Goal: Find specific page/section: Find specific page/section

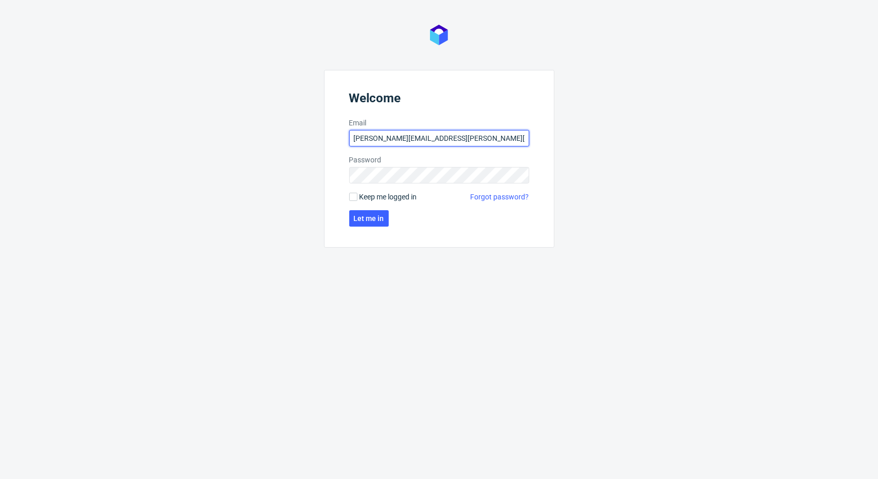
click at [429, 143] on input "michal.maciejewski@ad.packhelp.com" at bounding box center [439, 138] width 180 height 16
type input "michal.maciejewski@packhelp.com"
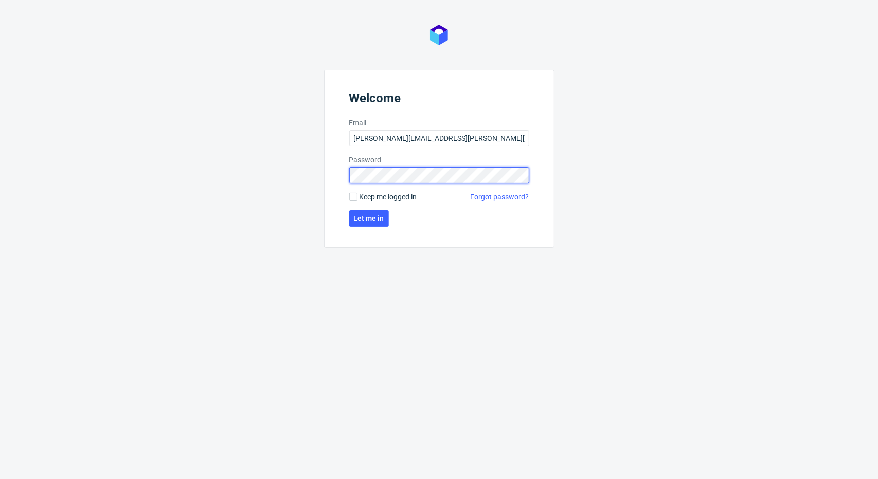
click at [221, 146] on div "Welcome Email michal.maciejewski@packhelp.com Password Keep me logged in Forgot…" at bounding box center [439, 239] width 878 height 479
click button "Let me in" at bounding box center [369, 218] width 40 height 16
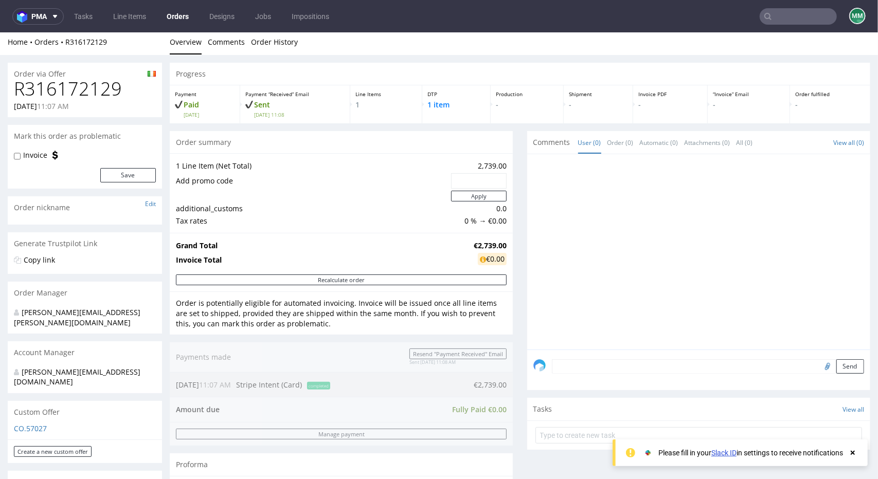
scroll to position [309, 0]
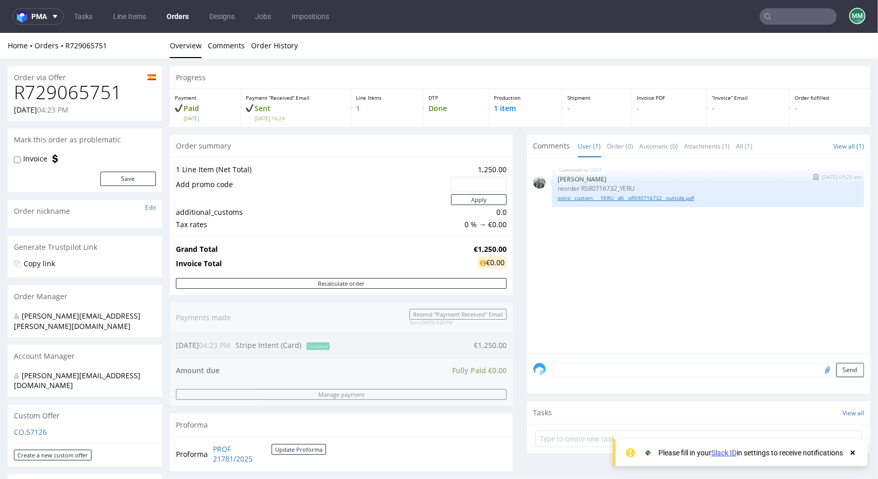
click at [584, 198] on link "ostro__custom____YERU__d0__oR590716732__outside.pdf" at bounding box center [708, 198] width 300 height 8
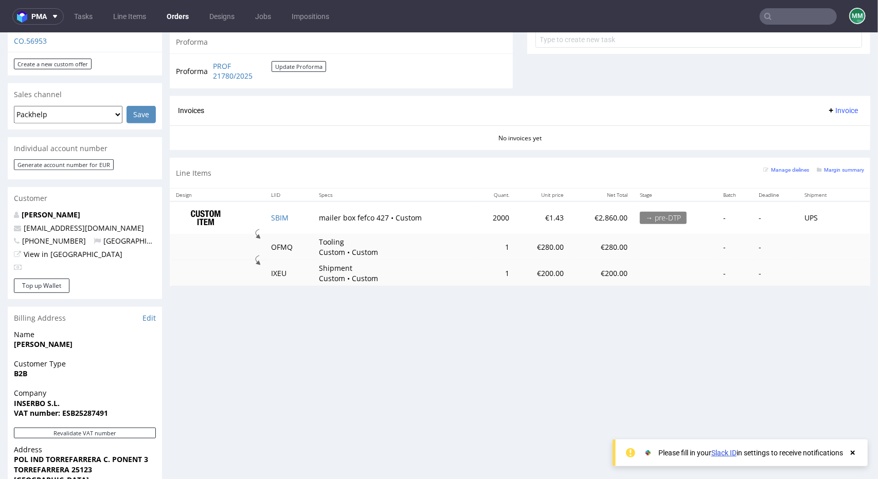
scroll to position [411, 0]
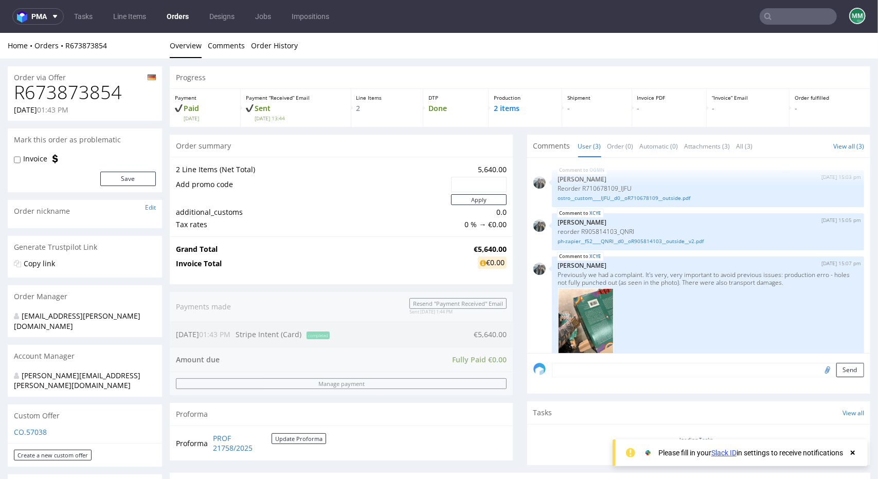
scroll to position [240, 0]
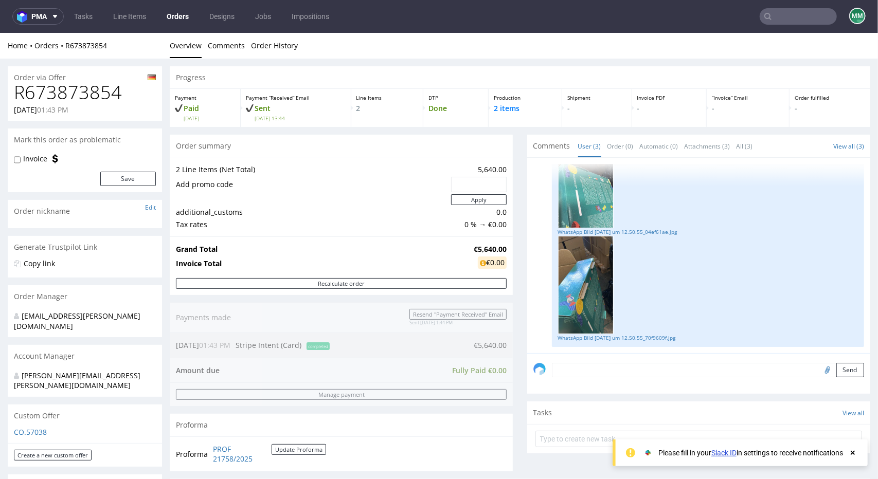
click at [580, 208] on img at bounding box center [586, 179] width 56 height 98
click at [599, 230] on link "WhatsApp Bild 2025-08-21 um 12.50.55_04ef61ae.jpg" at bounding box center [708, 232] width 300 height 8
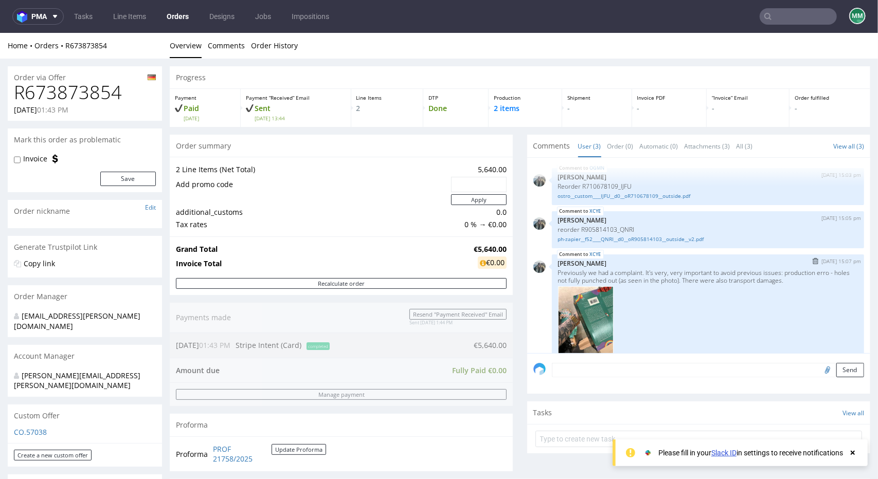
scroll to position [0, 0]
click at [601, 196] on link "ostro__custom____IJFU__d0__oR710678109__outside.pdf" at bounding box center [708, 198] width 300 height 8
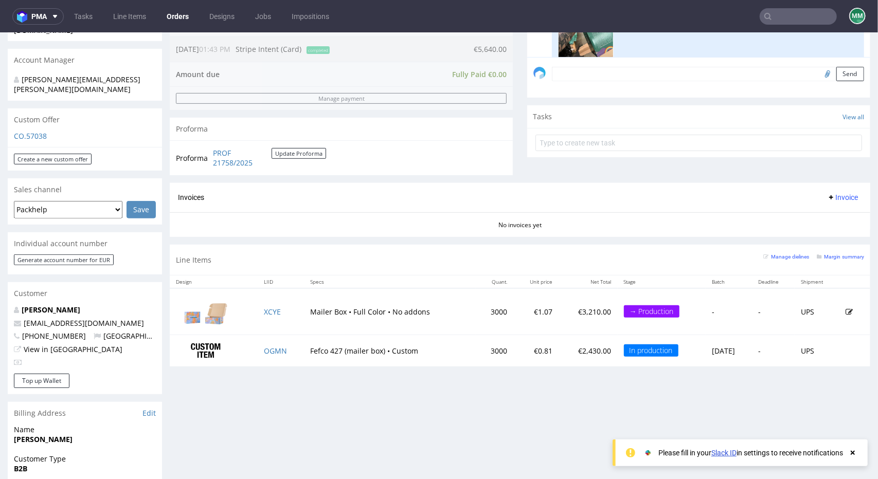
scroll to position [292, 0]
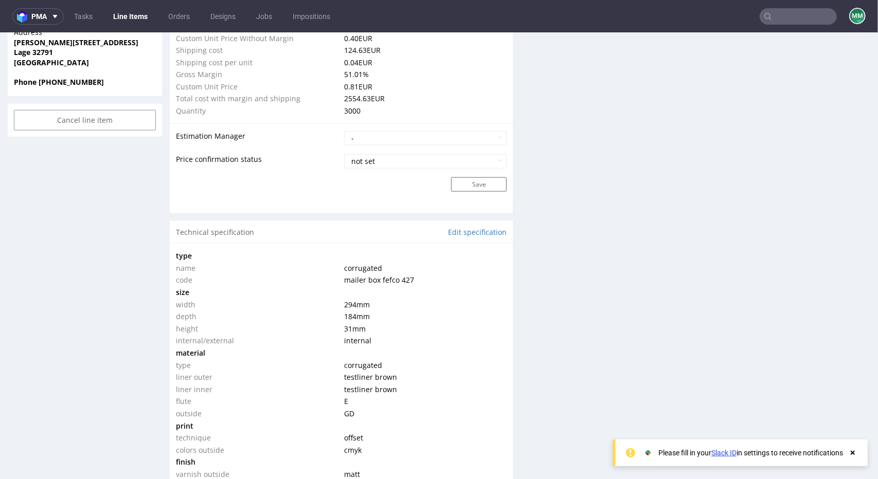
scroll to position [771, 0]
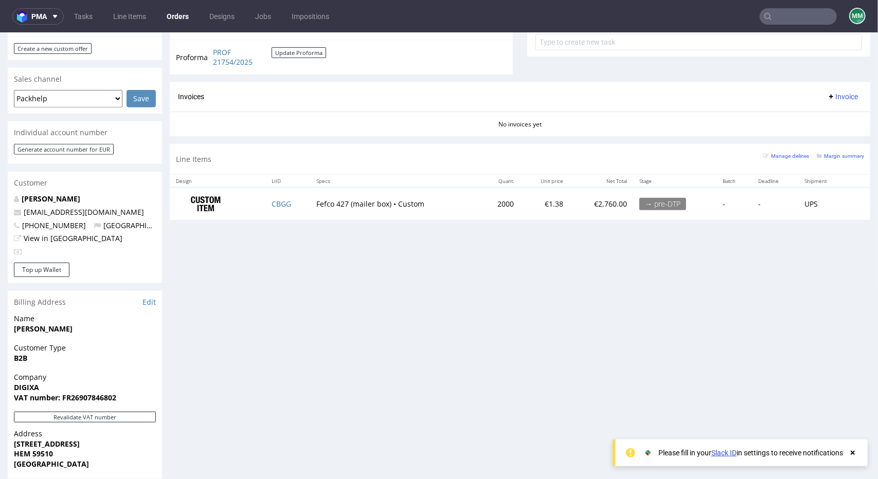
scroll to position [189, 0]
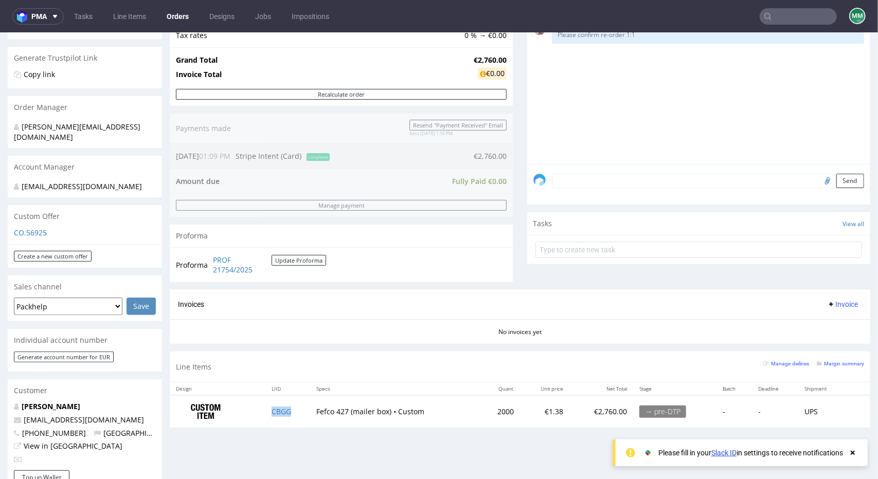
click at [289, 411] on td "CBGG" at bounding box center [287, 411] width 45 height 32
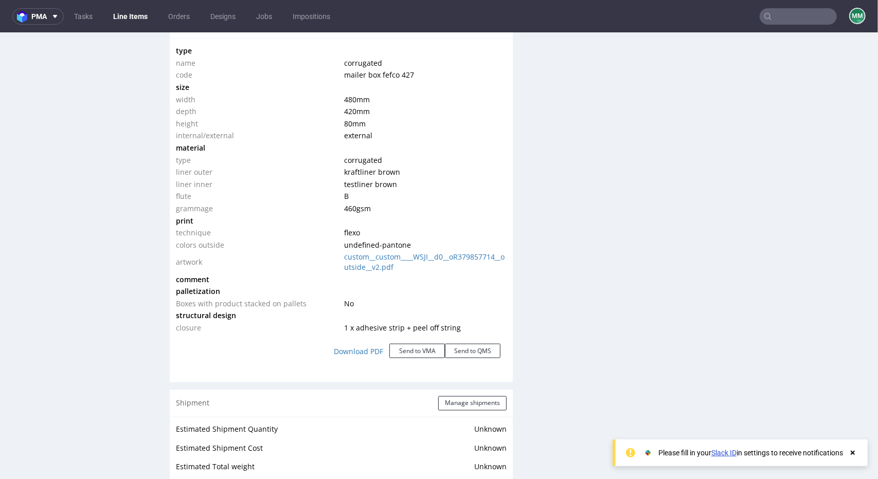
scroll to position [1080, 0]
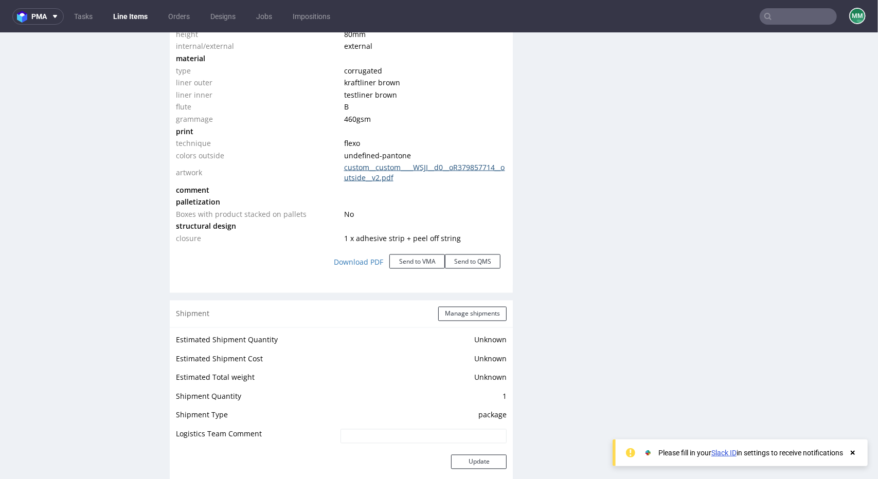
click at [372, 177] on link "custom__custom____WSJI__d0__oR379857714__outside__v2.pdf" at bounding box center [424, 172] width 161 height 20
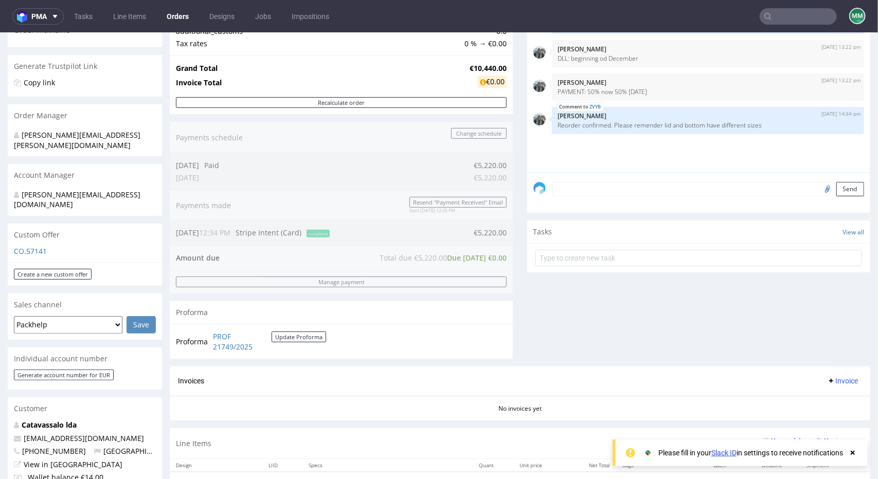
scroll to position [309, 0]
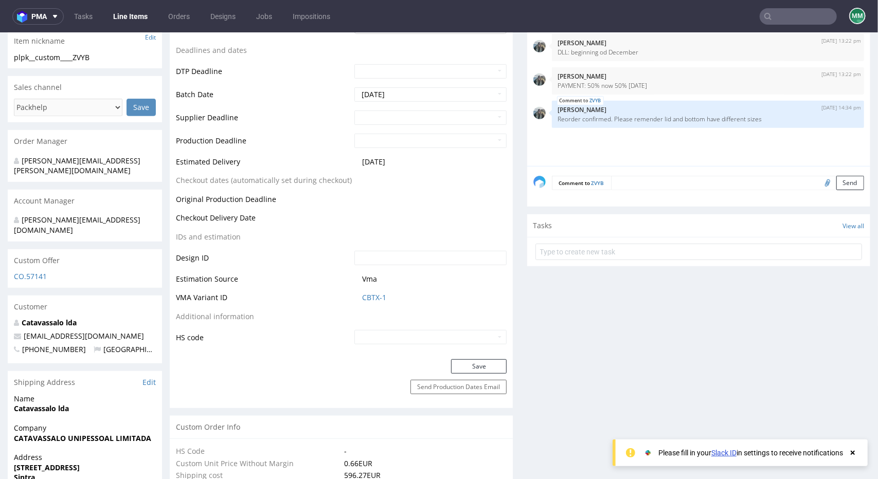
scroll to position [51, 0]
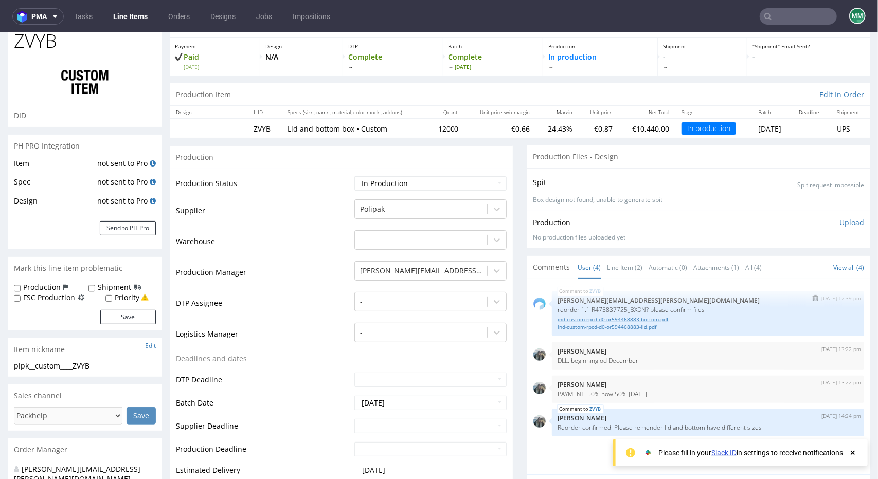
click at [580, 317] on link "ind-custom-rpcd-d0-or594468883-bottom.pdf" at bounding box center [708, 319] width 300 height 8
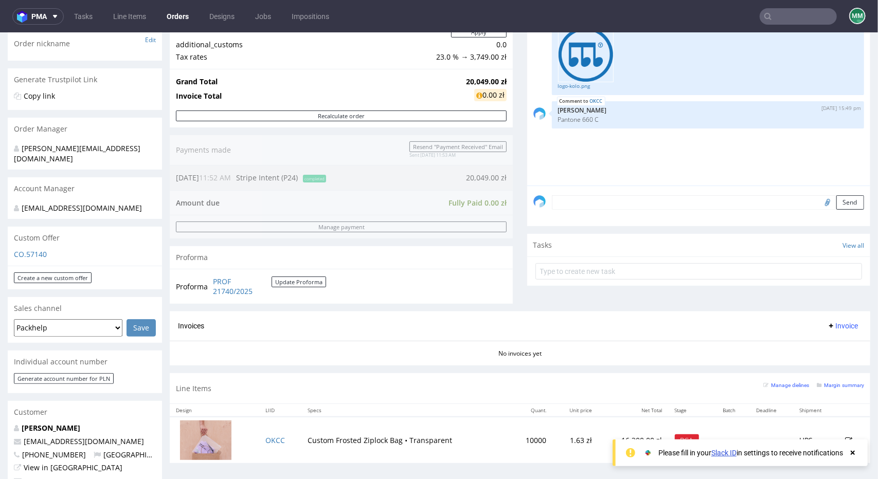
scroll to position [360, 0]
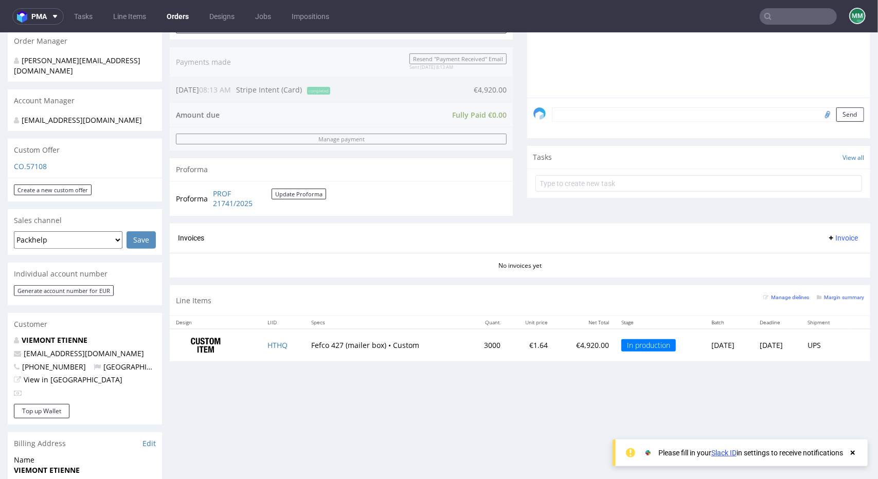
scroll to position [257, 0]
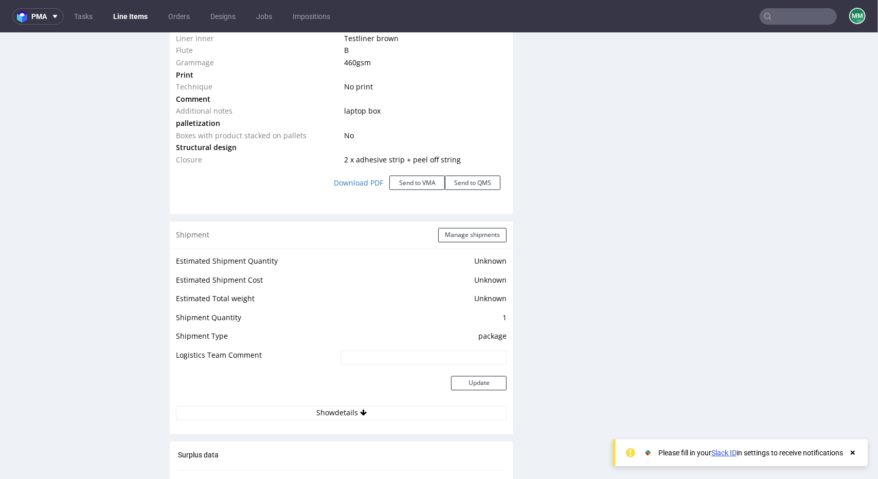
scroll to position [1286, 0]
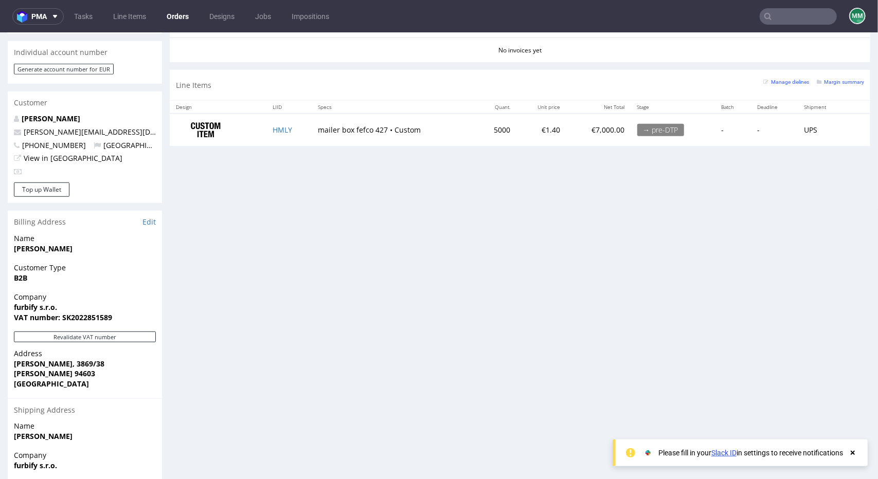
scroll to position [302, 0]
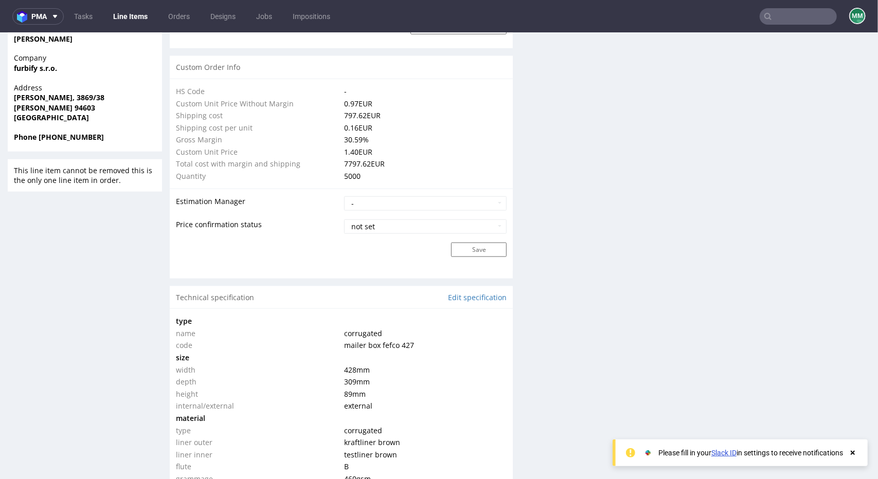
scroll to position [977, 0]
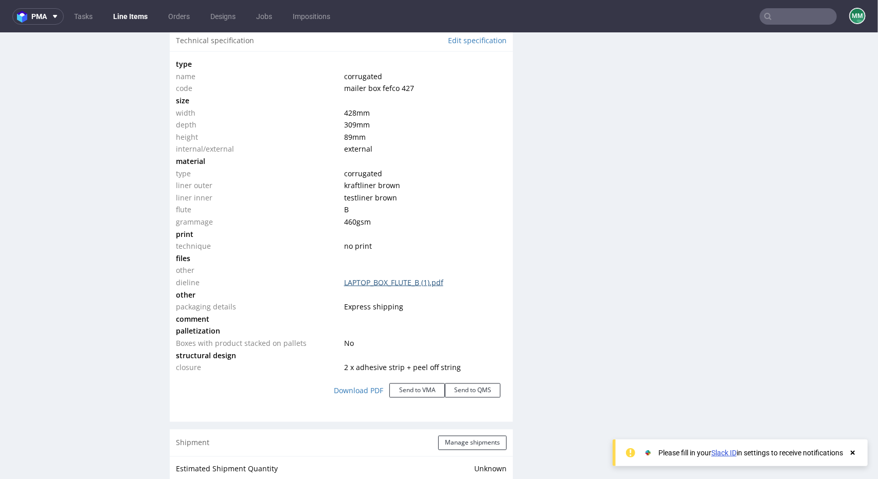
click at [357, 284] on link "LAPTOP_BOX_FLUTE_B (1).pdf" at bounding box center [393, 282] width 99 height 10
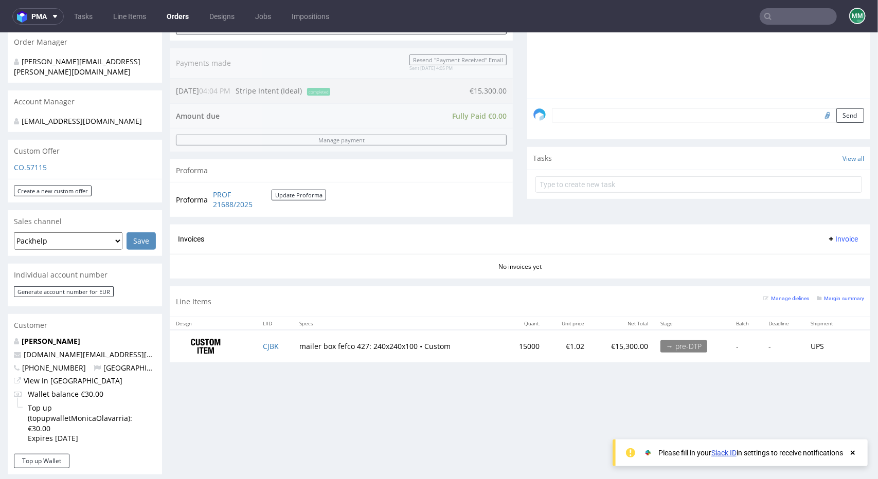
scroll to position [257, 0]
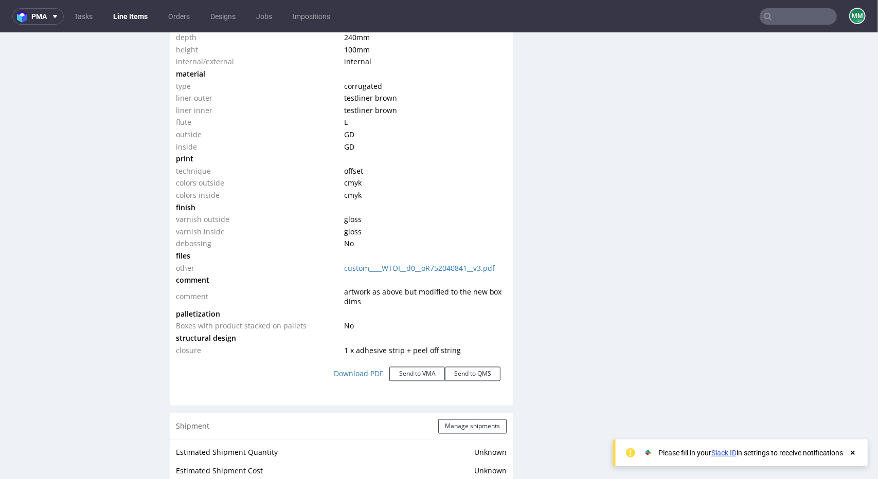
scroll to position [1080, 0]
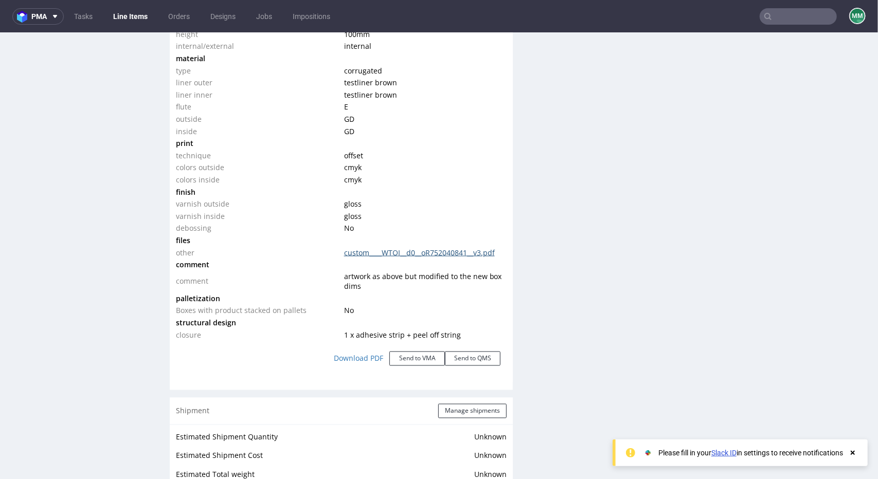
click at [392, 249] on link "custom____WTOI__d0__oR752040841__v3.pdf" at bounding box center [419, 252] width 151 height 10
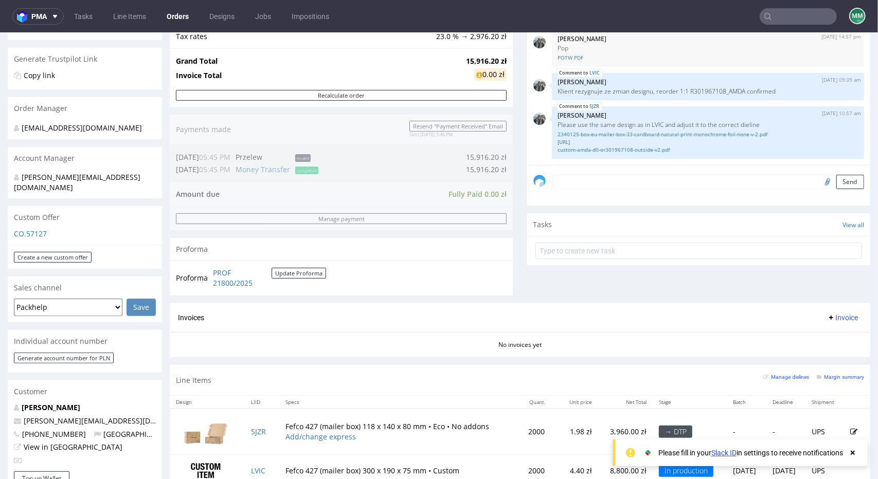
scroll to position [360, 0]
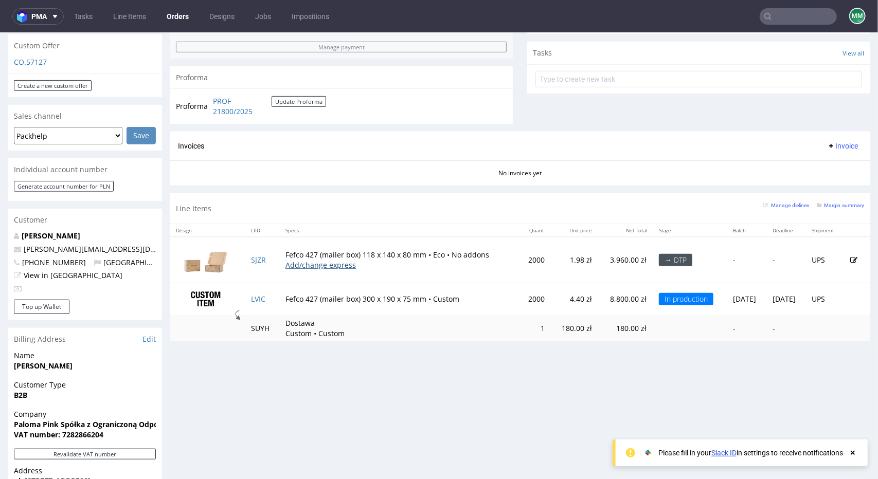
click at [316, 267] on link "Add/change express" at bounding box center [320, 265] width 70 height 10
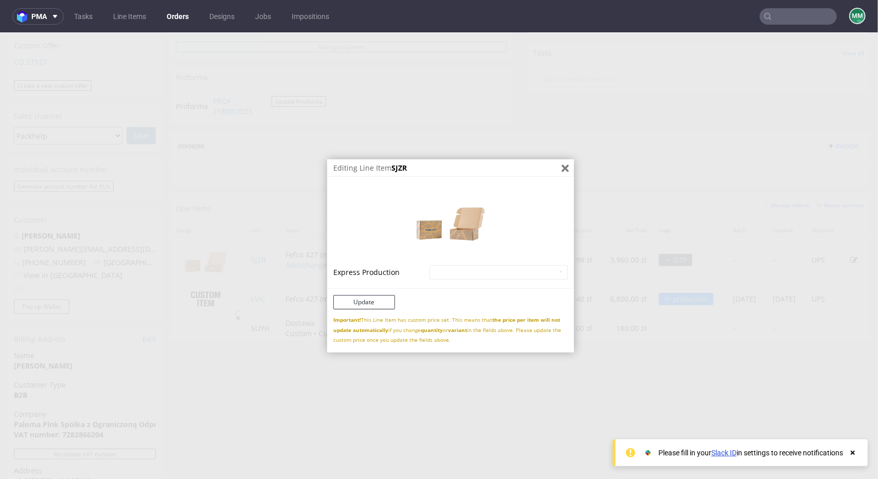
click at [562, 170] on icon "Close" at bounding box center [565, 167] width 7 height 7
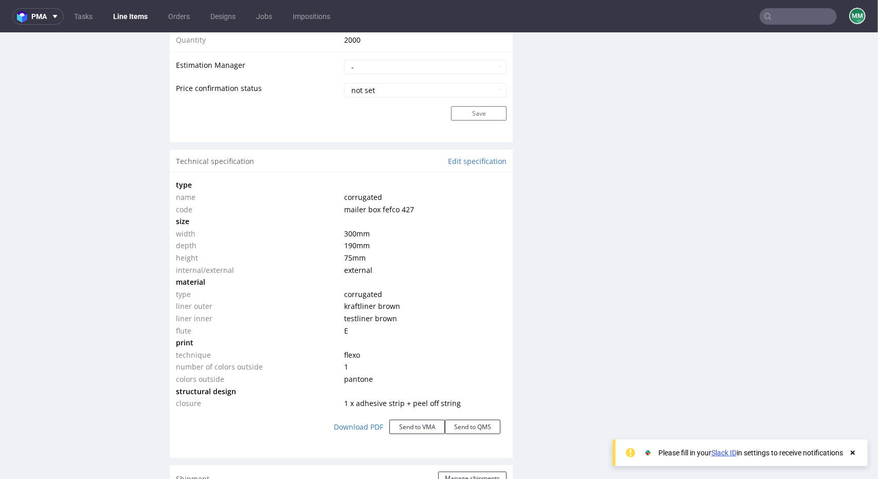
scroll to position [977, 0]
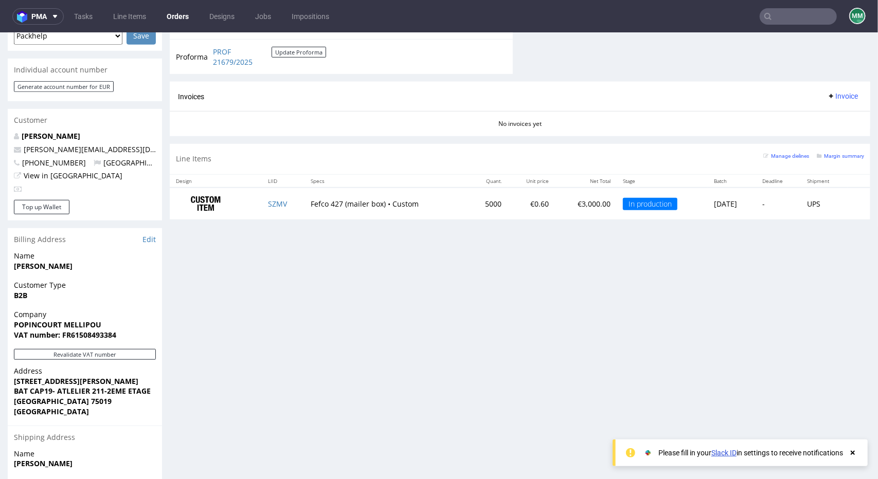
scroll to position [514, 0]
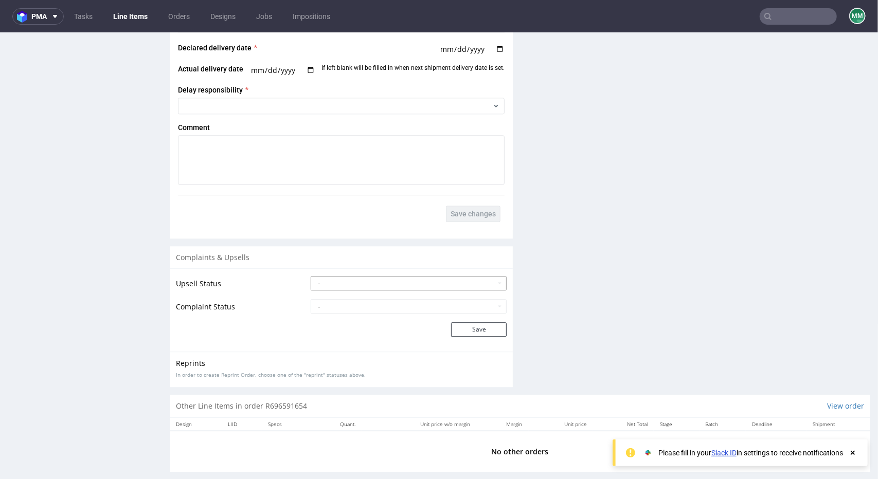
scroll to position [1679, 0]
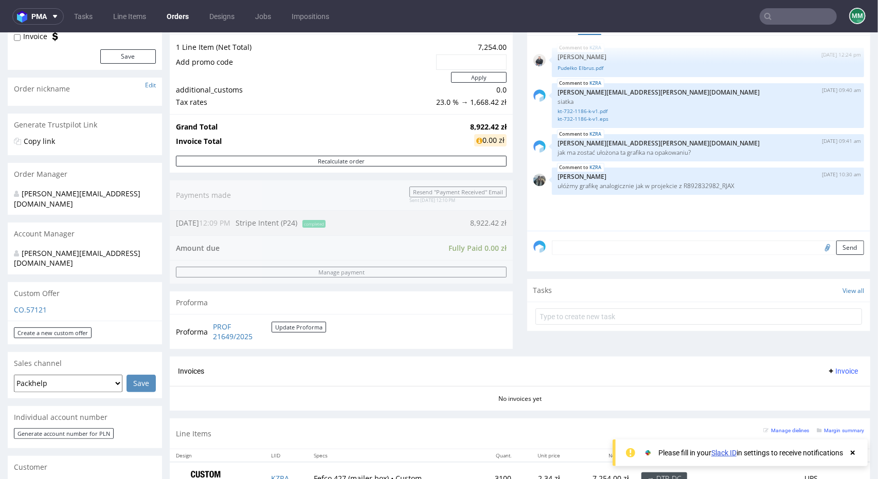
scroll to position [360, 0]
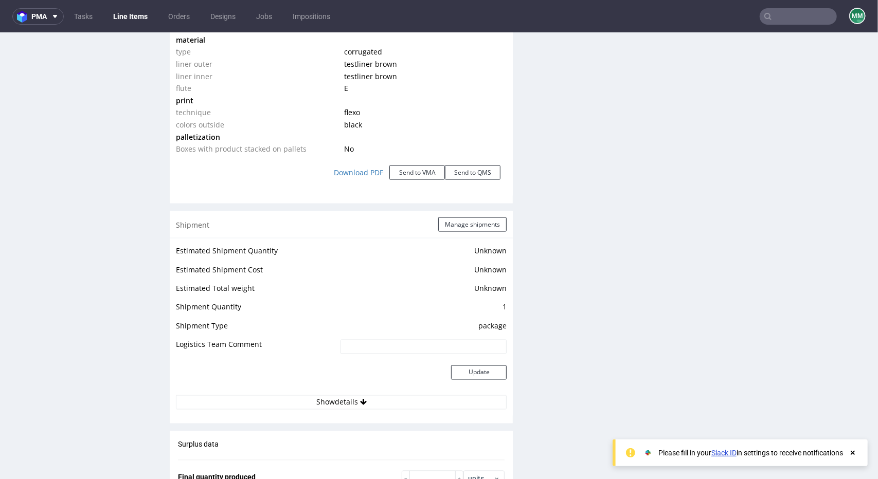
scroll to position [1183, 0]
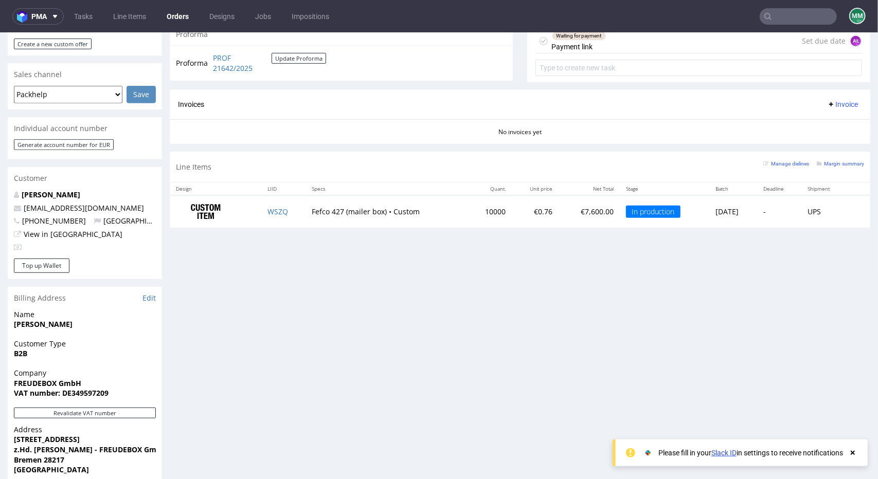
scroll to position [463, 0]
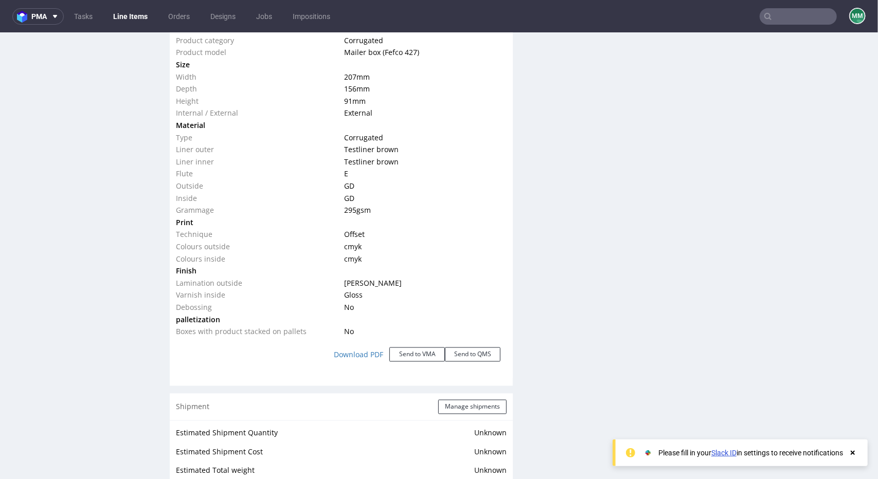
scroll to position [977, 0]
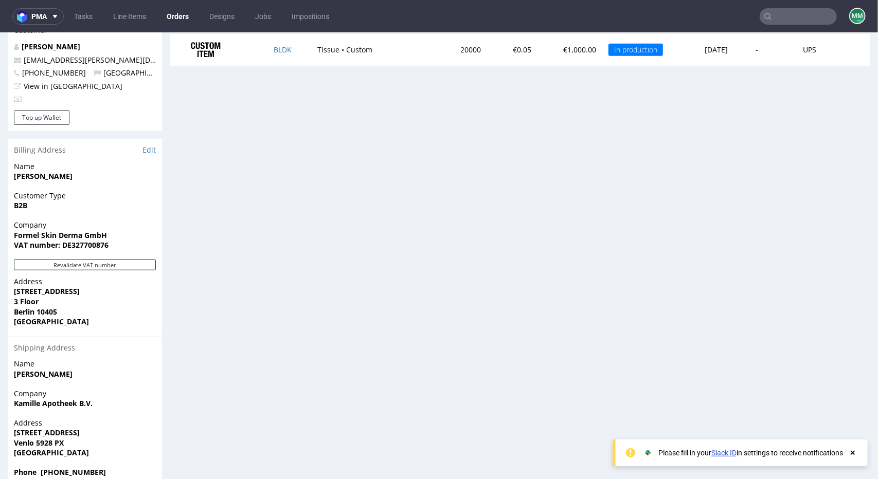
scroll to position [302, 0]
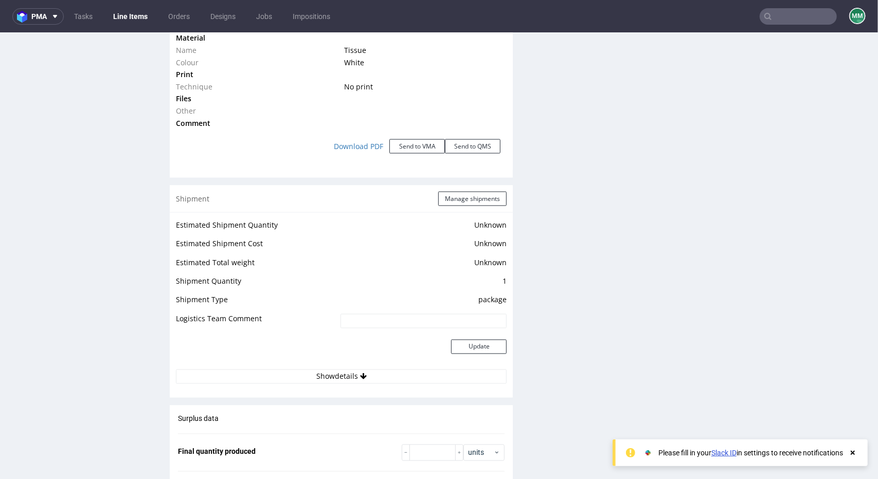
scroll to position [1131, 0]
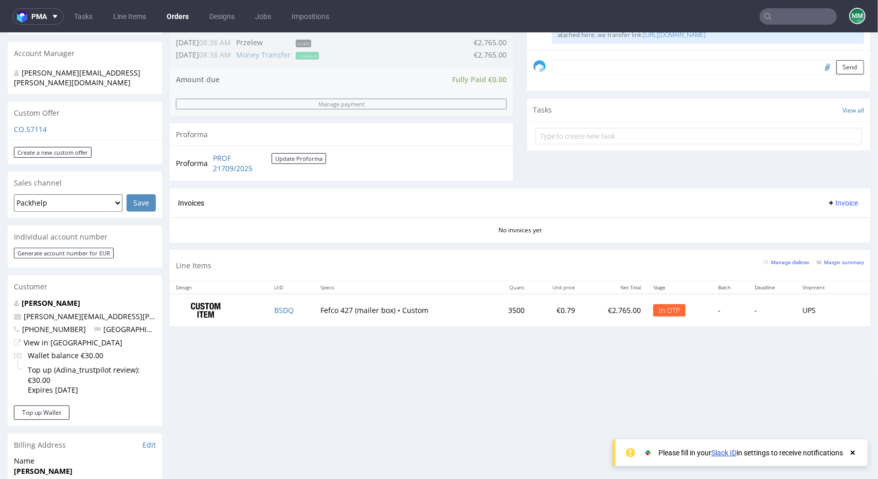
scroll to position [309, 0]
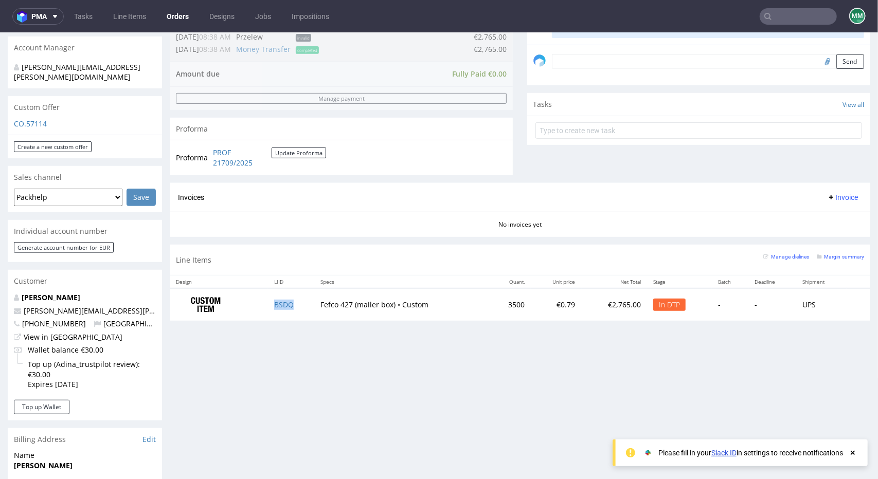
click at [295, 300] on td "BSDQ" at bounding box center [291, 304] width 46 height 32
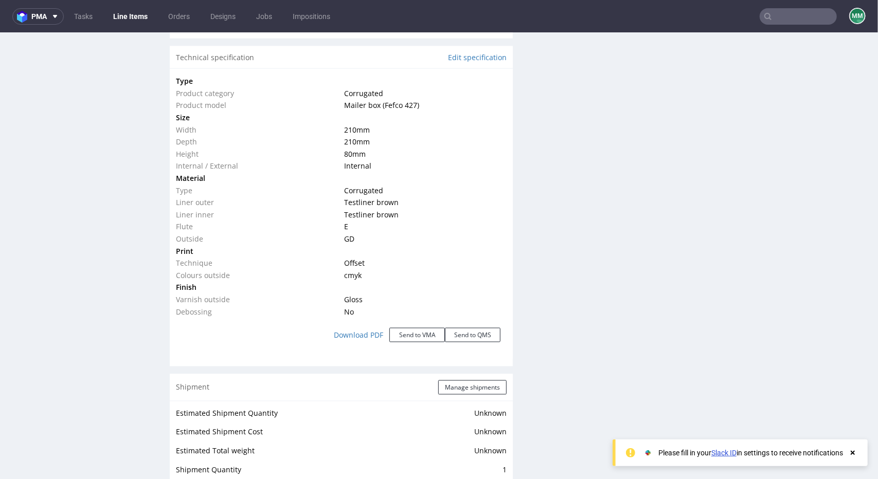
scroll to position [1107, 0]
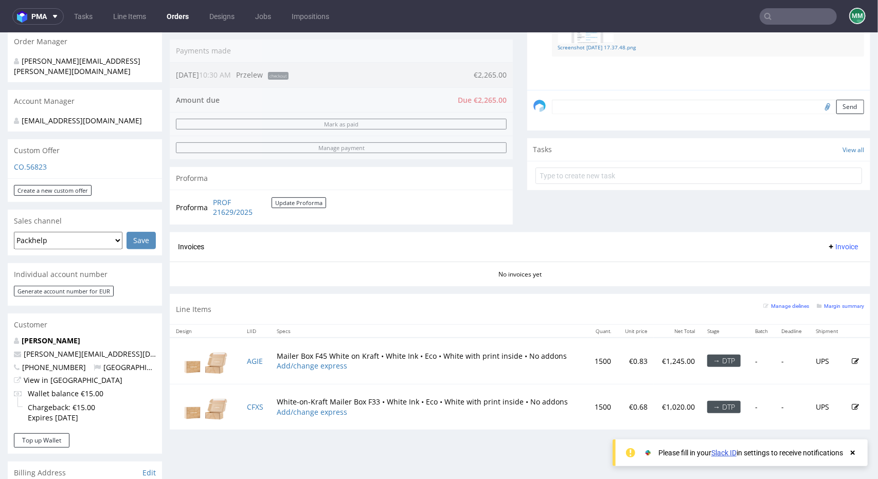
scroll to position [257, 0]
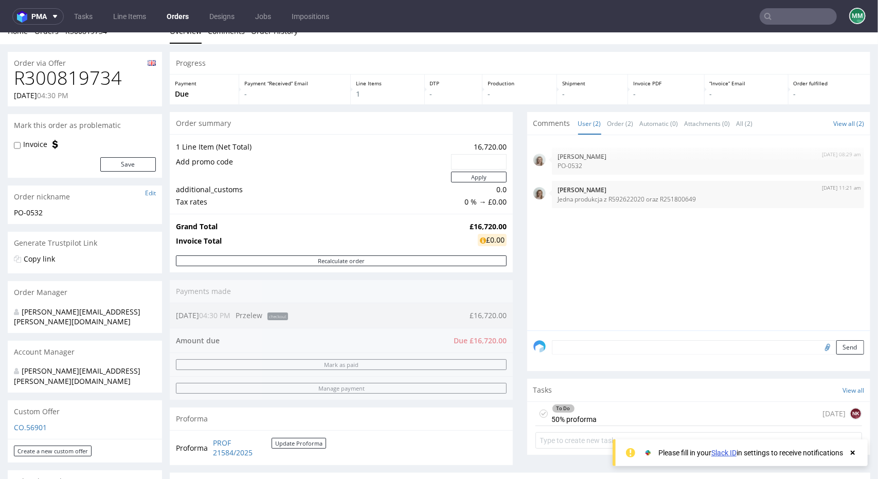
scroll to position [360, 0]
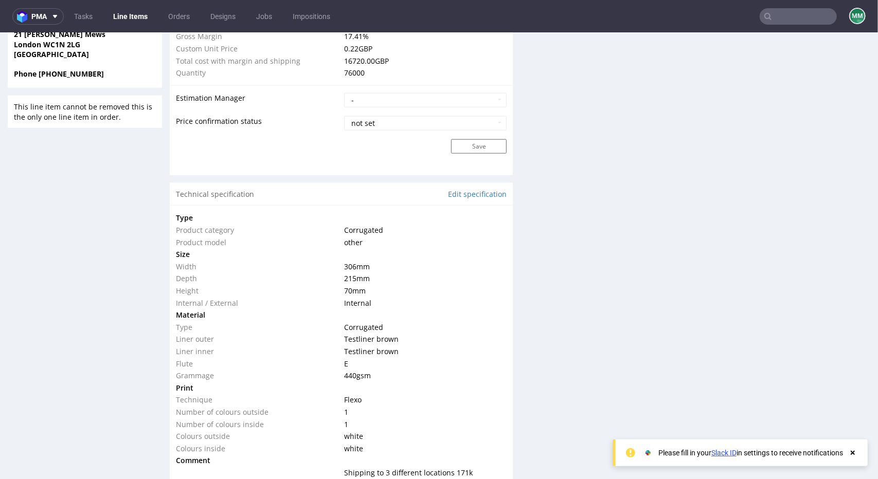
scroll to position [977, 0]
